Goal: Check status

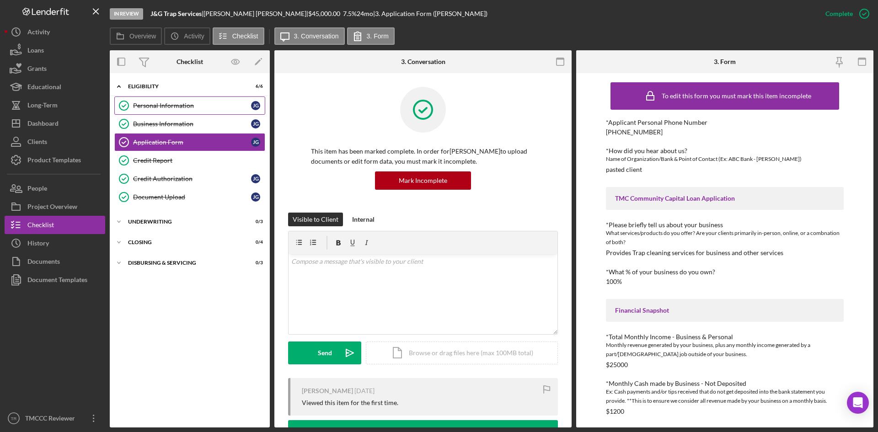
click at [166, 108] on div "Personal Information" at bounding box center [192, 105] width 118 height 7
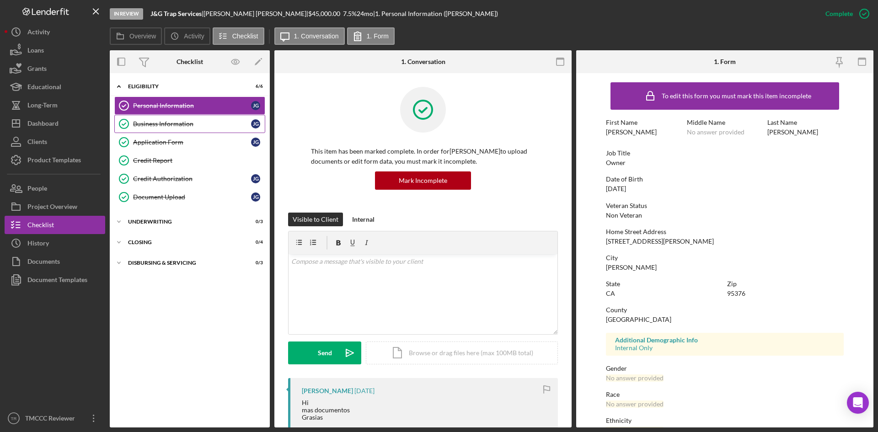
click at [198, 127] on div "Business Information" at bounding box center [192, 123] width 118 height 7
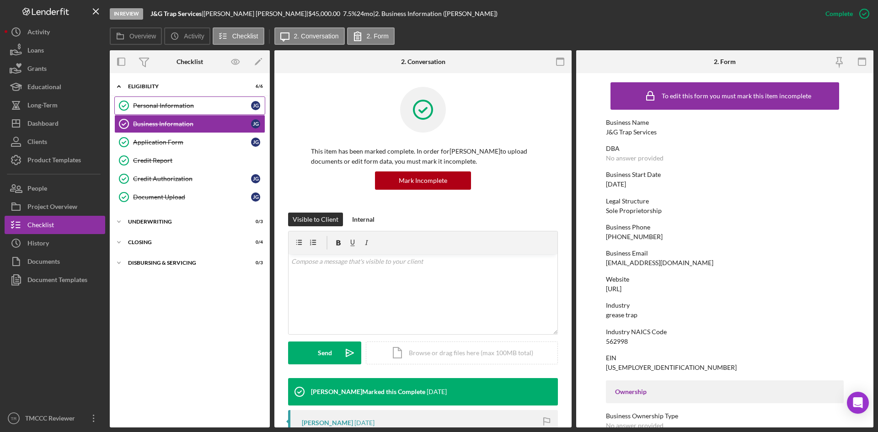
click at [171, 103] on div "Personal Information" at bounding box center [192, 105] width 118 height 7
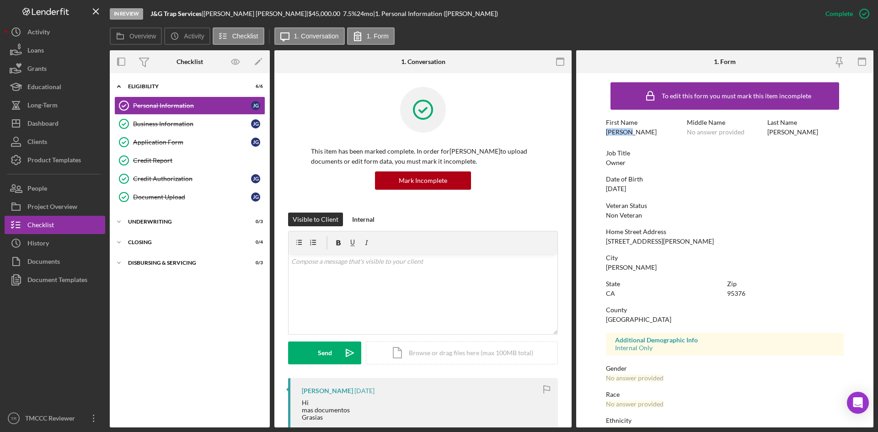
drag, startPoint x: 631, startPoint y: 131, endPoint x: 580, endPoint y: 134, distance: 51.4
click at [435, 134] on form "To edit this form you must mark this item incomplete First Name [PERSON_NAME] M…" at bounding box center [724, 250] width 297 height 354
copy div "[PERSON_NAME]"
click at [435, 134] on div "Last Name [PERSON_NAME]" at bounding box center [805, 127] width 76 height 17
drag, startPoint x: 795, startPoint y: 132, endPoint x: 767, endPoint y: 134, distance: 27.6
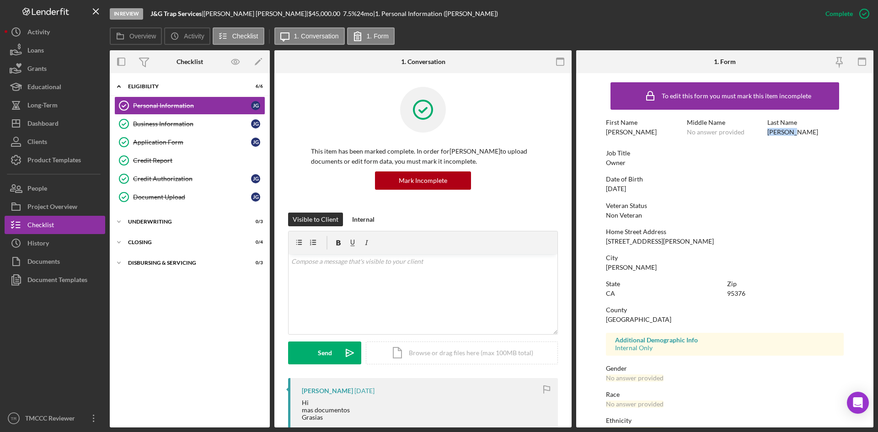
click at [435, 134] on div "Last Name [PERSON_NAME]" at bounding box center [805, 127] width 76 height 17
copy div "[PERSON_NAME]"
click at [152, 123] on div "Business Information" at bounding box center [192, 123] width 118 height 7
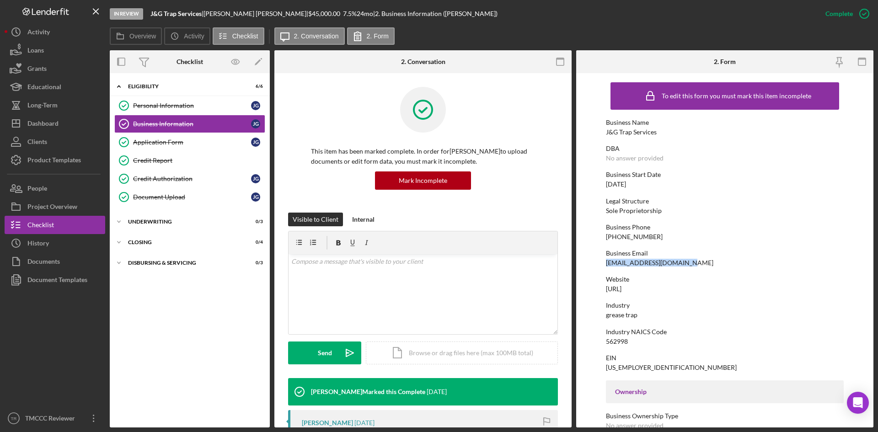
drag, startPoint x: 681, startPoint y: 263, endPoint x: 601, endPoint y: 264, distance: 80.5
click at [435, 220] on form "To edit this form you must mark this item incomplete Business Name J&G Trap Ser…" at bounding box center [724, 250] width 297 height 354
copy div "[EMAIL_ADDRESS][DOMAIN_NAME]"
